Goal: Download file/media

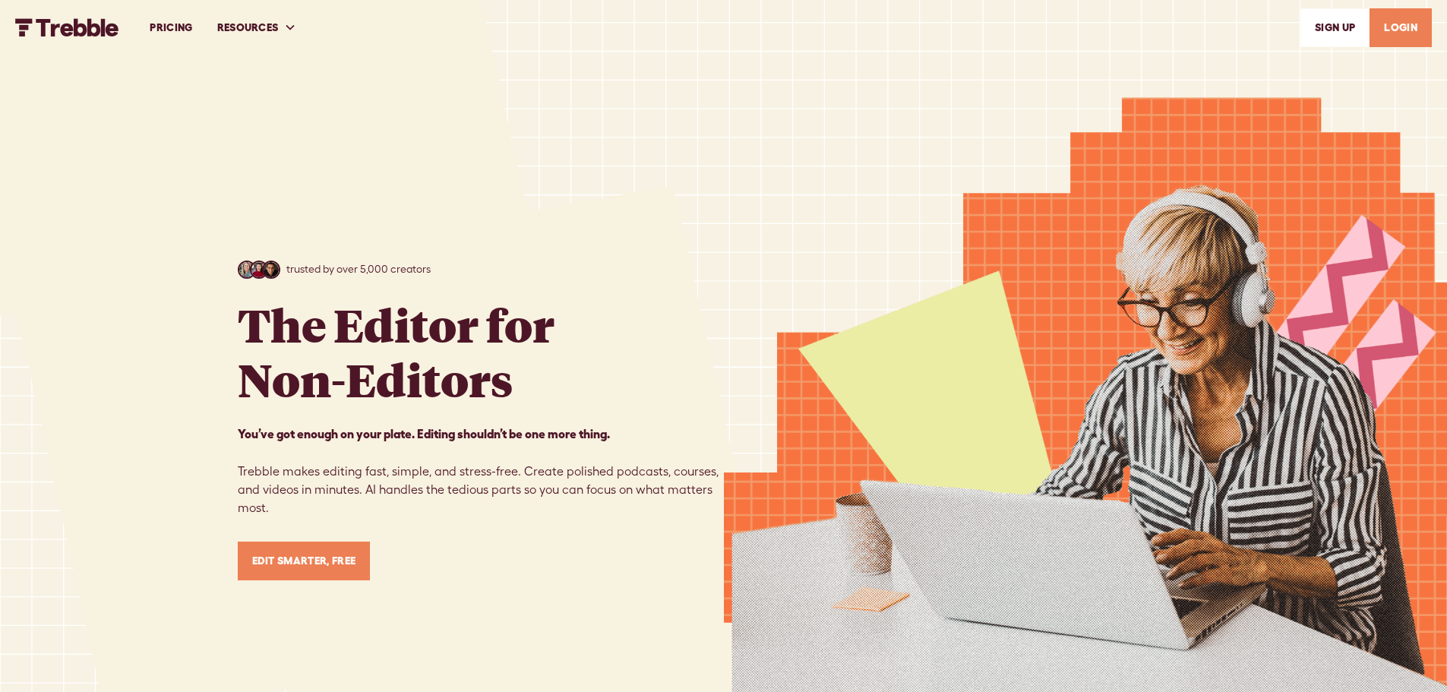
click at [1411, 30] on link "LOGIN" at bounding box center [1401, 27] width 62 height 39
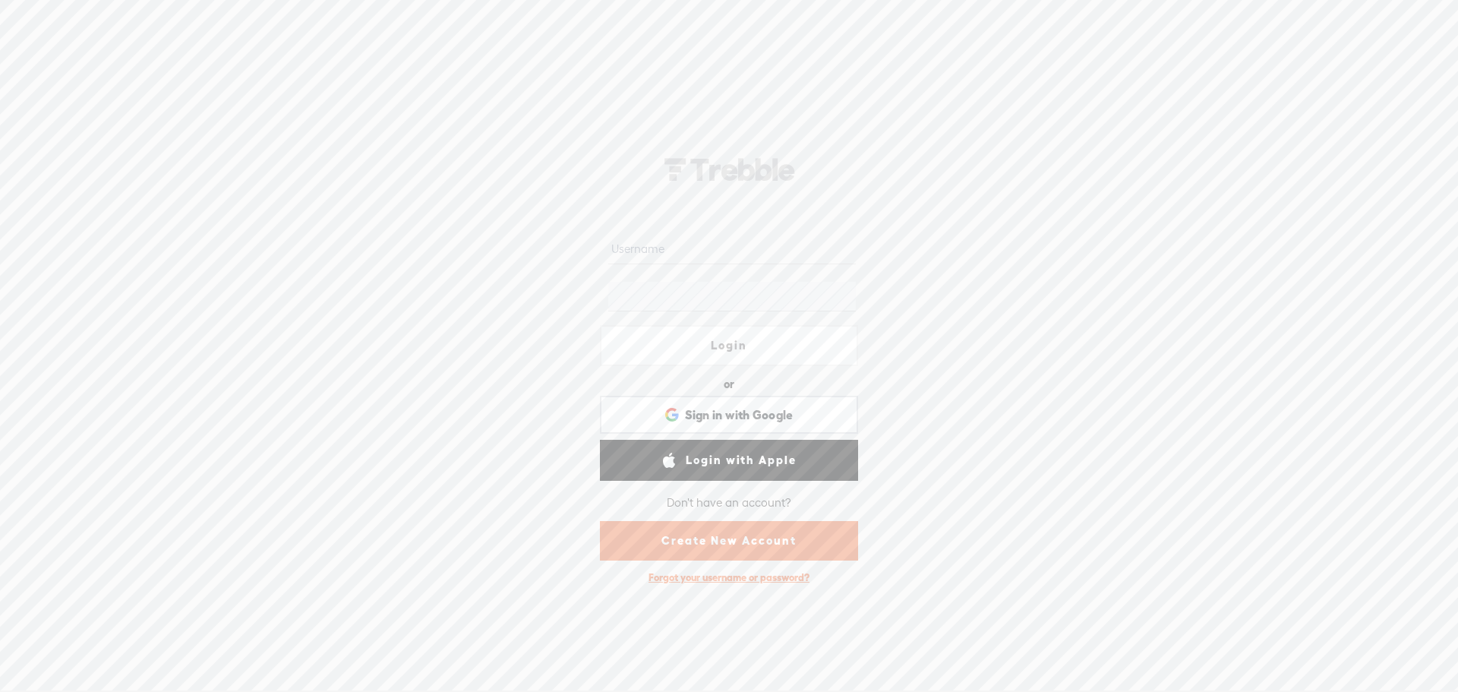
type input "[EMAIL_ADDRESS][DOMAIN_NAME]"
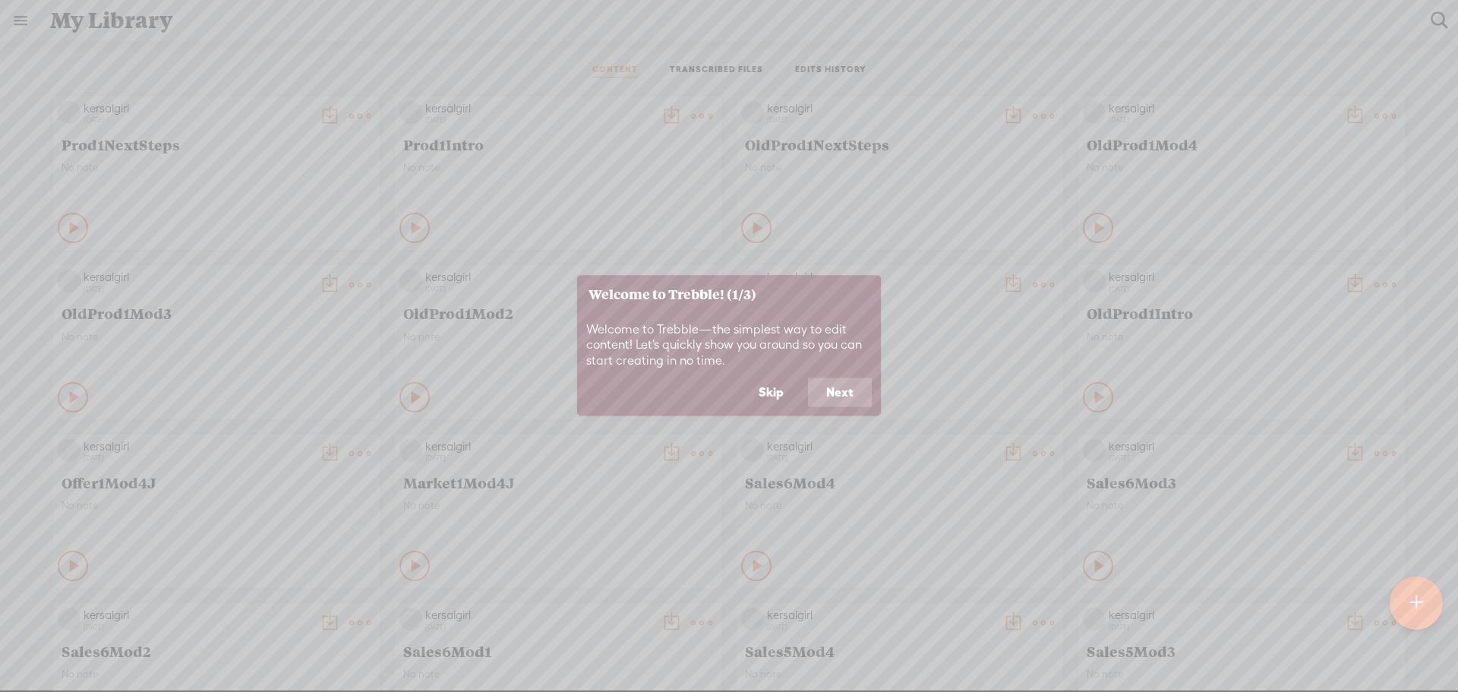
click at [777, 396] on button "Skip" at bounding box center [772, 392] width 62 height 29
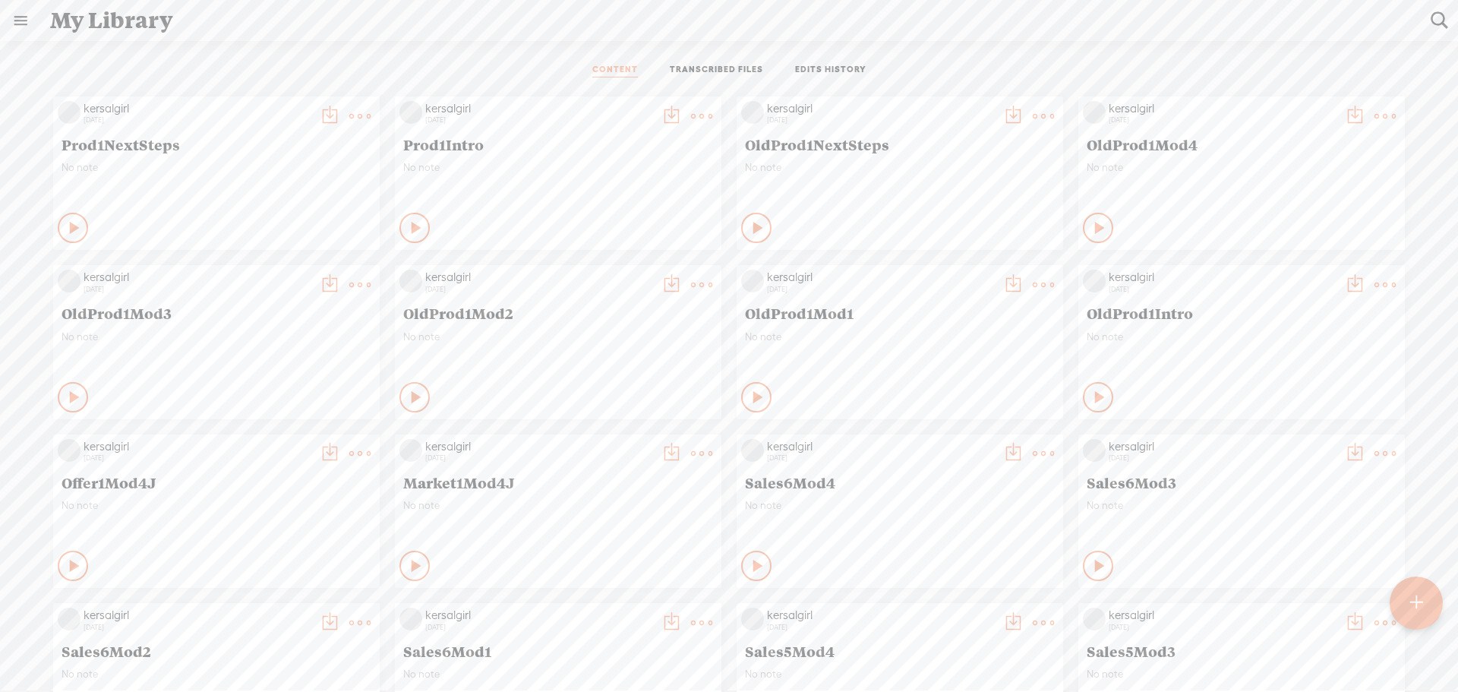
click at [691, 112] on t at bounding box center [701, 116] width 21 height 21
click at [605, 273] on link "Download as..." at bounding box center [618, 271] width 152 height 35
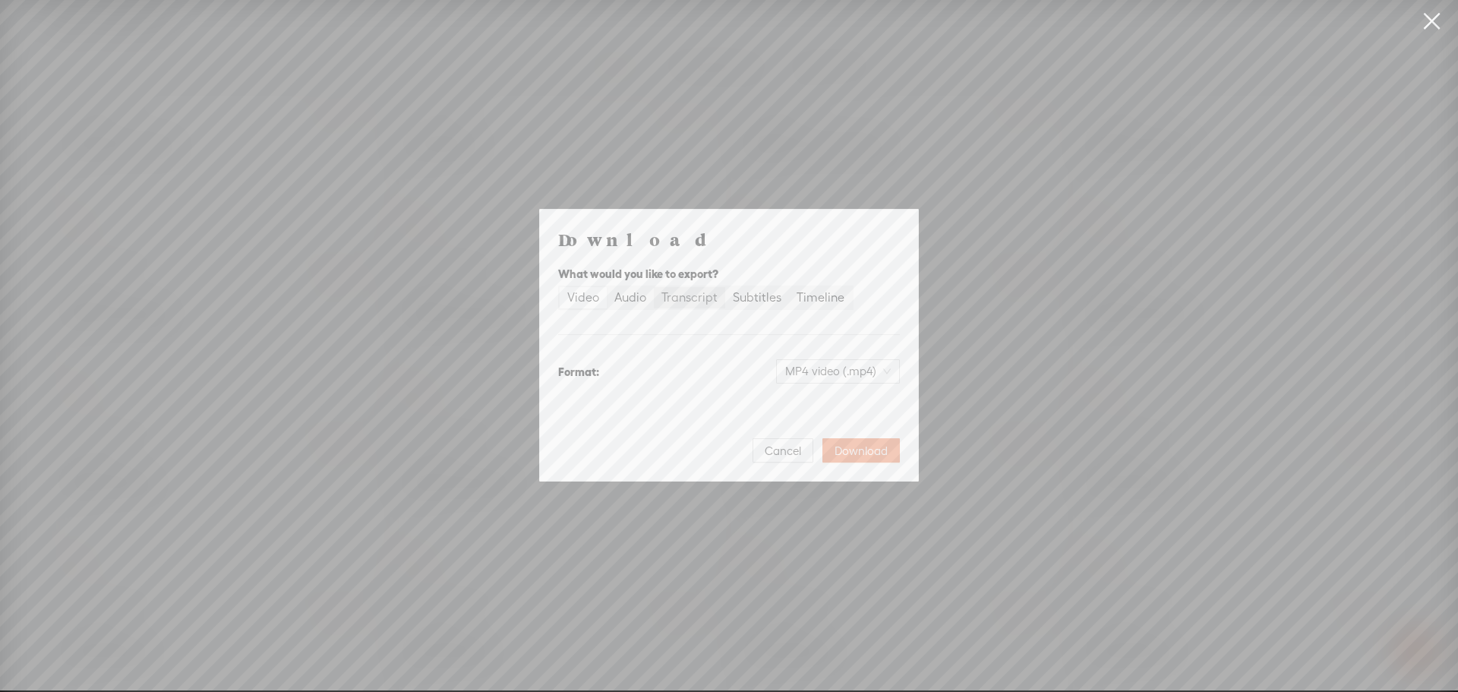
click at [692, 298] on div "Transcript" at bounding box center [690, 297] width 56 height 21
click at [654, 287] on input "Transcript" at bounding box center [654, 287] width 0 height 0
click at [858, 451] on span "Download" at bounding box center [861, 451] width 53 height 15
